Goal: Information Seeking & Learning: Learn about a topic

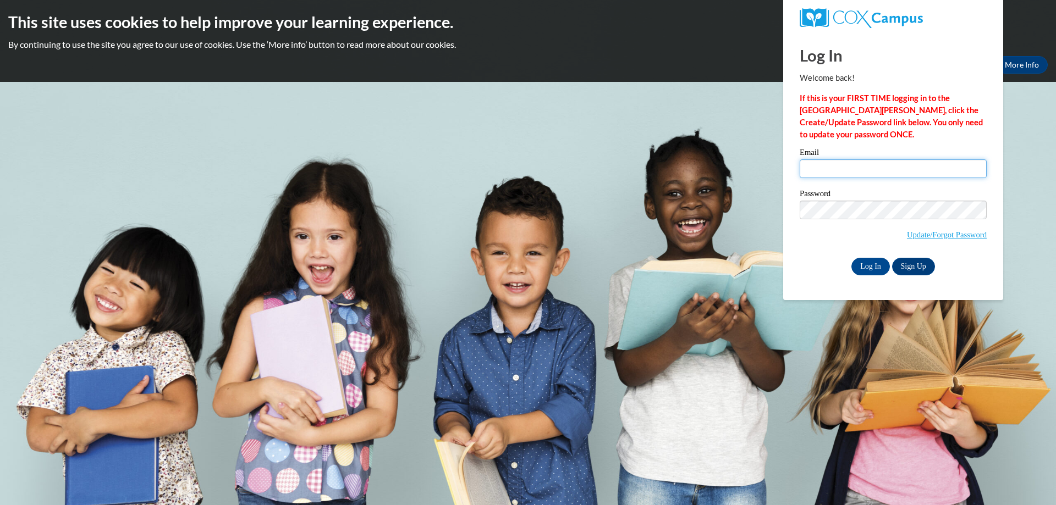
click at [854, 166] on input "Email" at bounding box center [893, 169] width 187 height 19
type input "bradymarlayna@gmail.com"
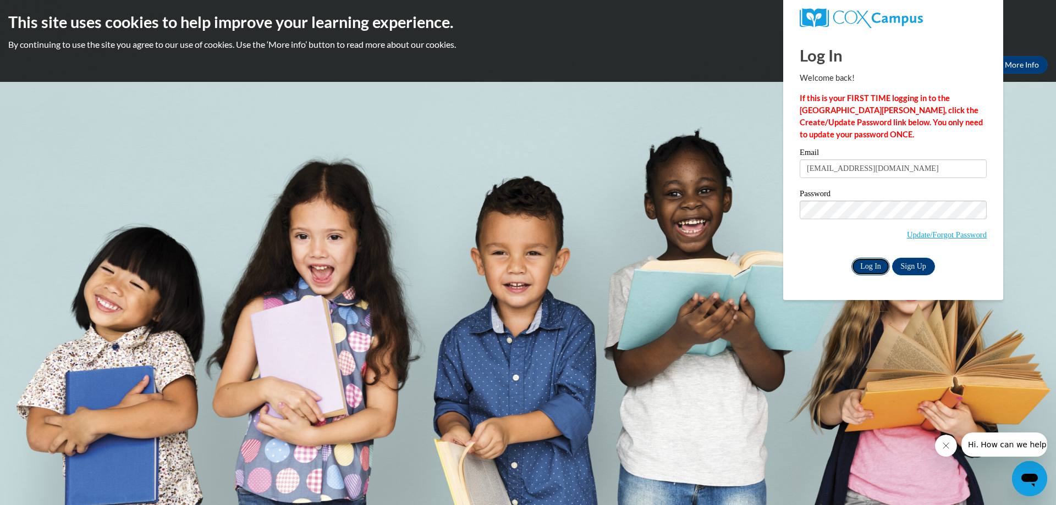
click at [878, 272] on input "Log In" at bounding box center [870, 267] width 39 height 18
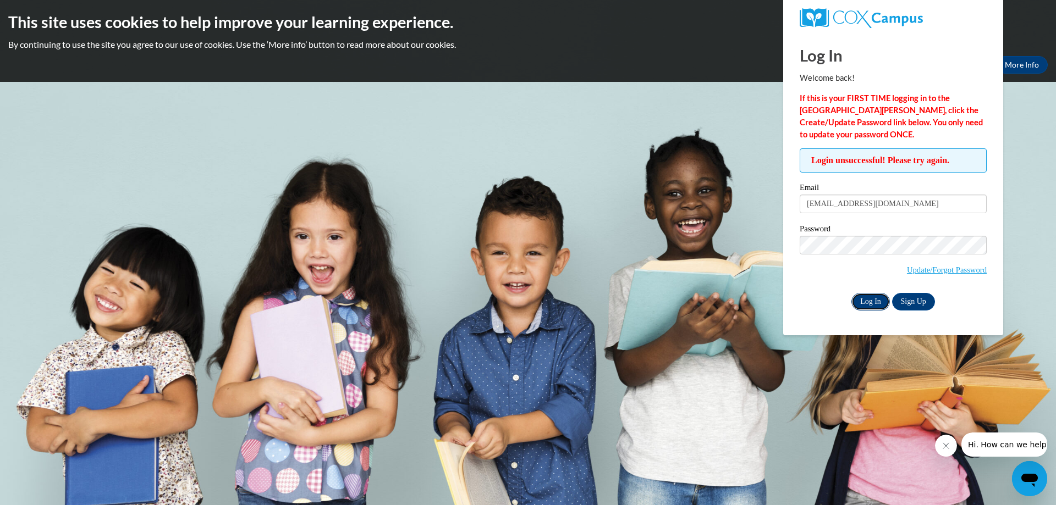
click at [864, 298] on input "Log In" at bounding box center [870, 302] width 39 height 18
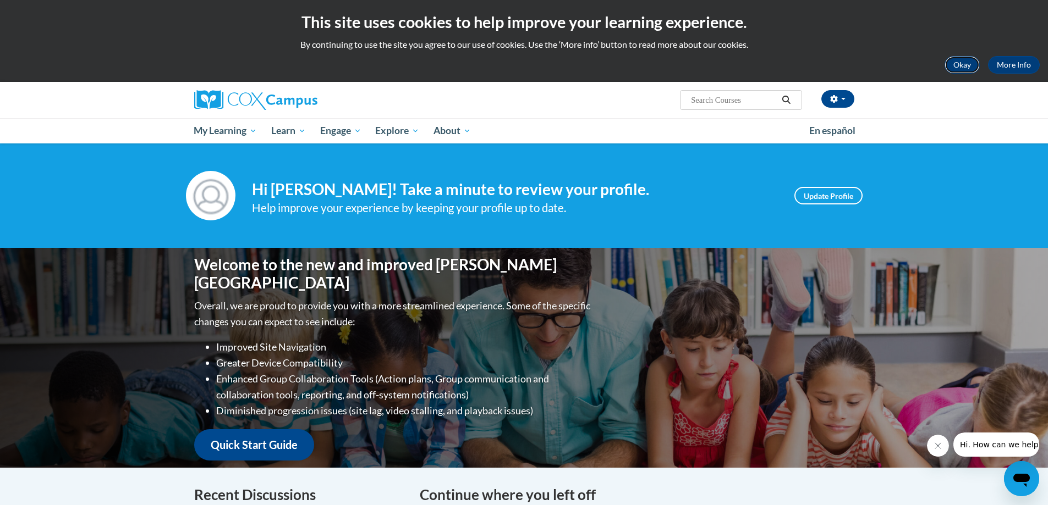
click at [967, 58] on button "Okay" at bounding box center [961, 65] width 35 height 18
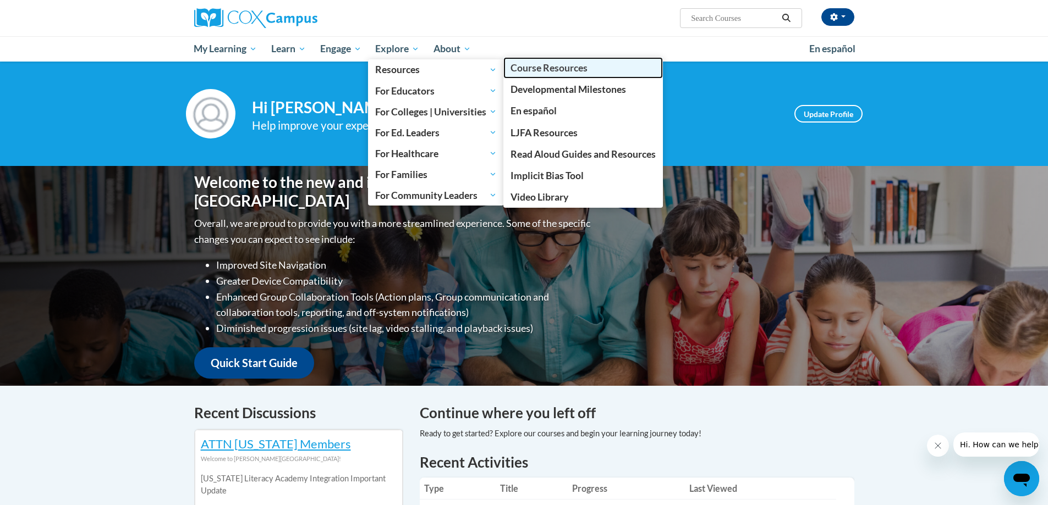
click at [521, 65] on span "Course Resources" at bounding box center [548, 68] width 77 height 12
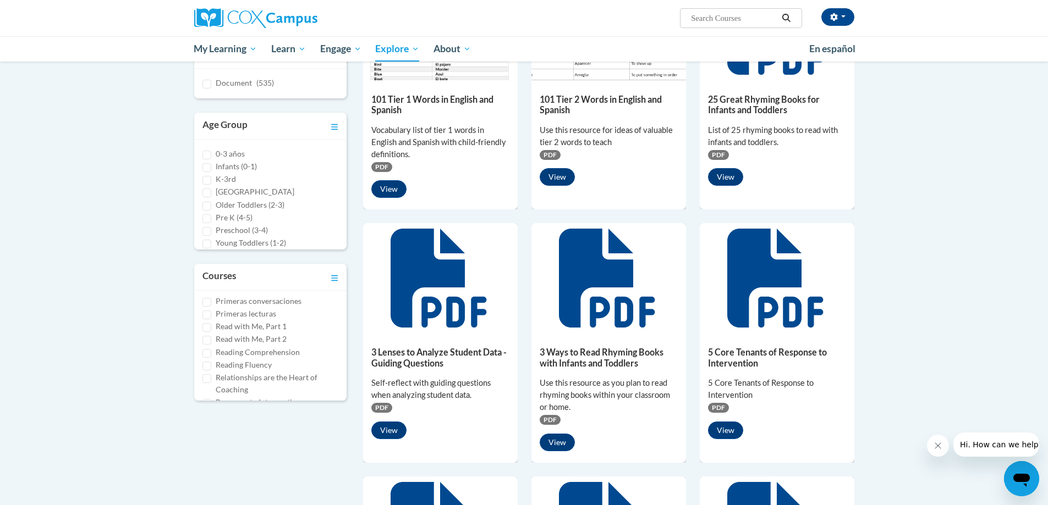
scroll to position [446, 0]
click at [259, 344] on label "Read with Me, Part 1" at bounding box center [251, 346] width 71 height 12
click at [211, 344] on input "Read with Me, Part 1" at bounding box center [206, 347] width 9 height 9
checkbox input "true"
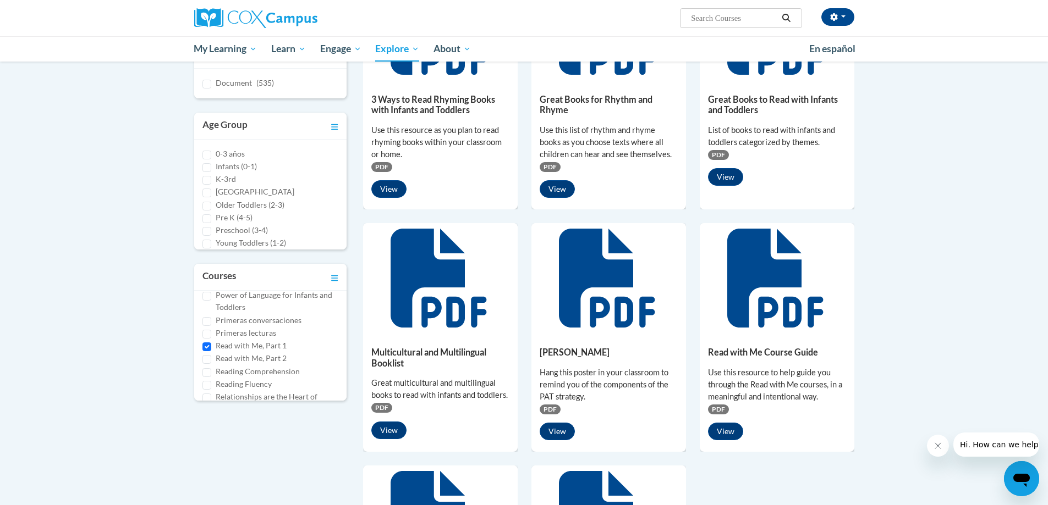
click at [259, 358] on label "Read with Me, Part 2" at bounding box center [251, 359] width 71 height 12
click at [211, 358] on input "Read with Me, Part 2" at bounding box center [206, 359] width 9 height 9
checkbox input "true"
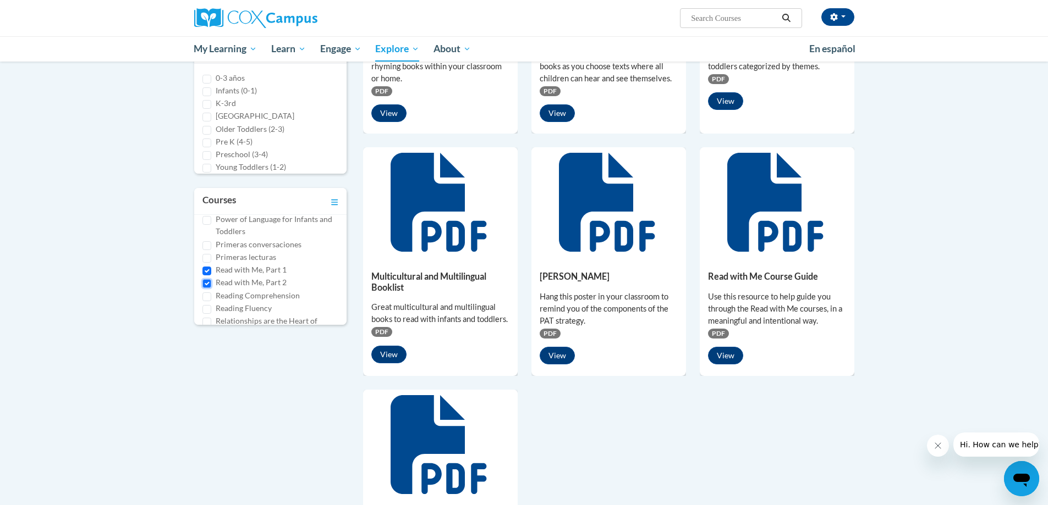
scroll to position [275, 0]
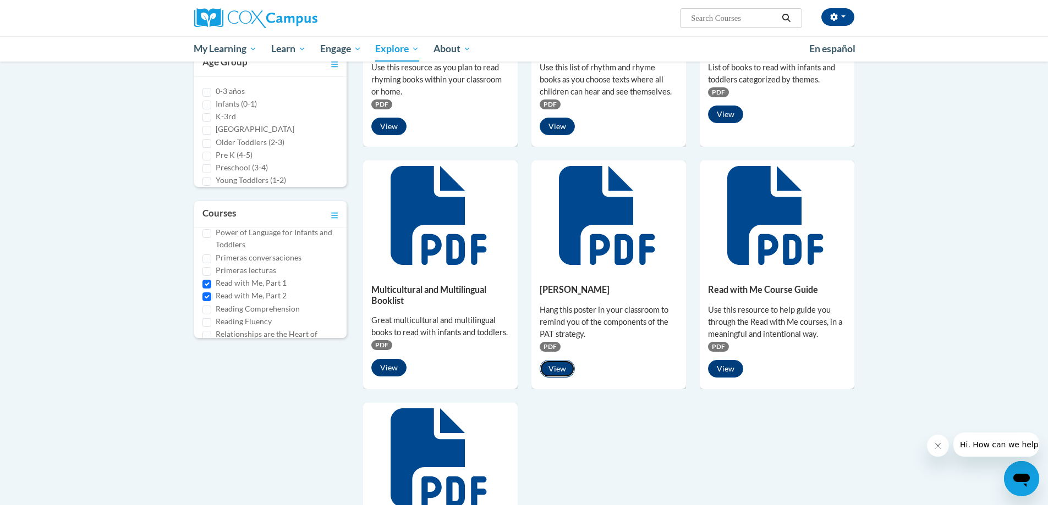
click at [563, 368] on button "View" at bounding box center [557, 369] width 35 height 18
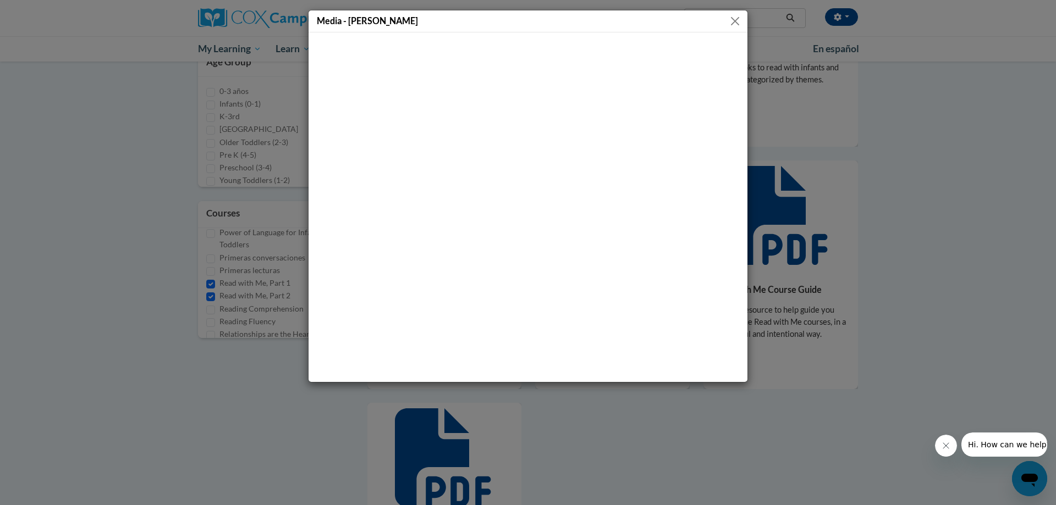
click at [731, 20] on button "Close" at bounding box center [735, 21] width 14 height 14
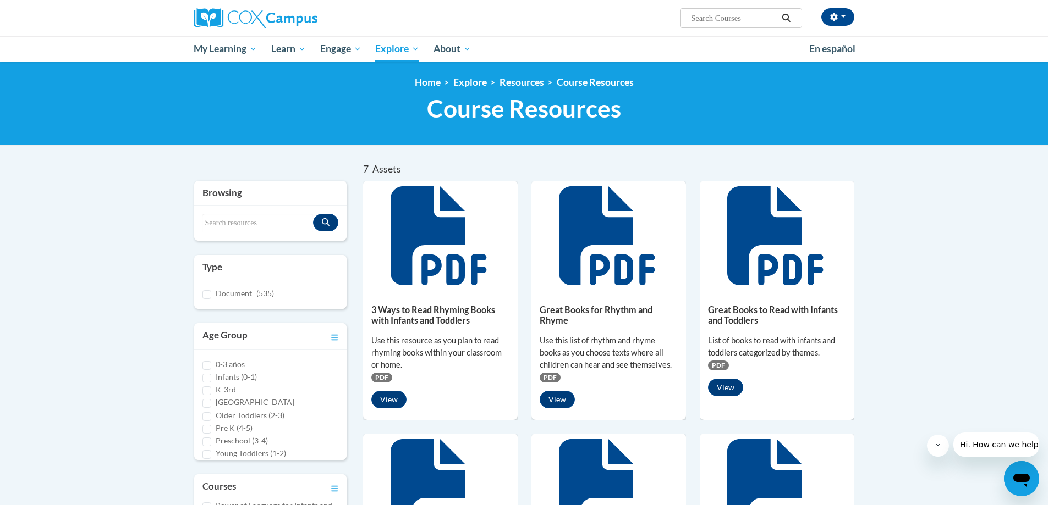
scroll to position [0, 0]
